Goal: Submit feedback/report problem

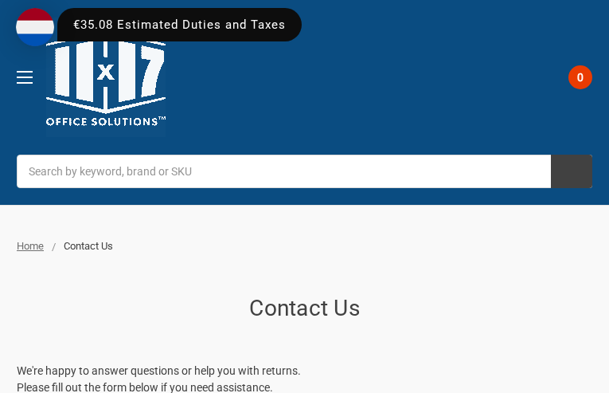
type input "rbDoIZOf"
type input "9264690611"
type input "[EMAIL_ADDRESS][DOMAIN_NAME]"
type input "MtmQPEupHvpfqY"
type input "HMUskOar"
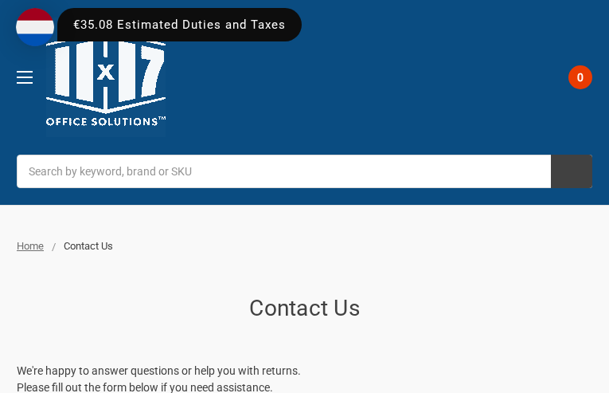
type input "IJbqTXSDTuqBPWm"
type input "DqJFxCPDwOJKjBeo"
type input "2681094450"
type input "[EMAIL_ADDRESS][DOMAIN_NAME]"
type input "wKDkLSDAUaAEK"
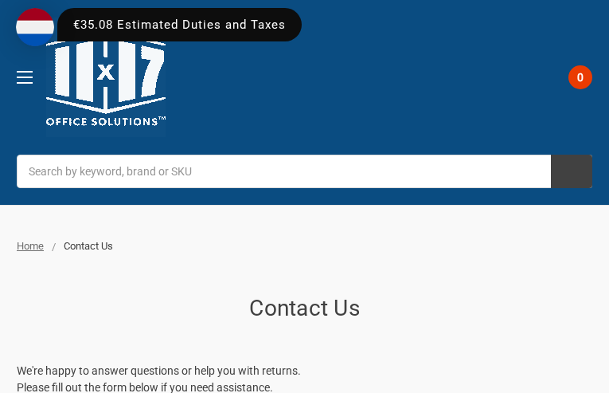
type input "lWyLdBaFhOooG"
type input "pcJwCRwexxZoPH"
